Goal: Task Accomplishment & Management: Use online tool/utility

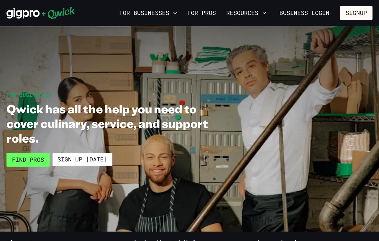
click at [40, 159] on link "Find Pros" at bounding box center [27, 160] width 43 height 14
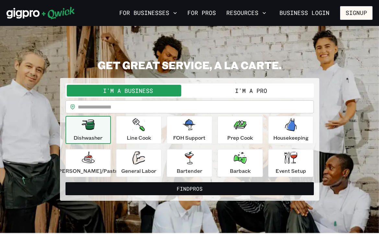
click at [244, 91] on button "I'm a Pro" at bounding box center [251, 91] width 123 height 12
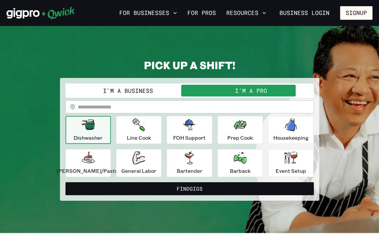
click at [173, 110] on input "text" at bounding box center [196, 106] width 236 height 13
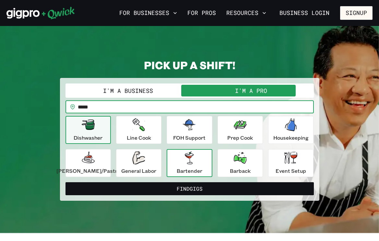
type input "*****"
click at [196, 169] on p "Bartender" at bounding box center [190, 171] width 26 height 8
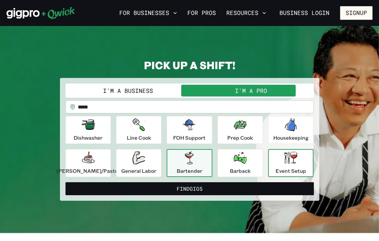
click at [285, 163] on icon "button" at bounding box center [291, 157] width 13 height 13
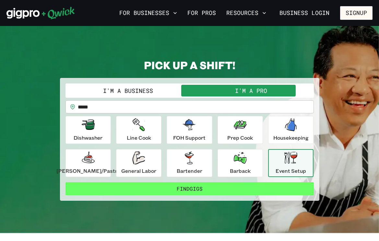
click at [219, 186] on button "Find Gigs" at bounding box center [190, 188] width 249 height 13
